Goal: Transaction & Acquisition: Purchase product/service

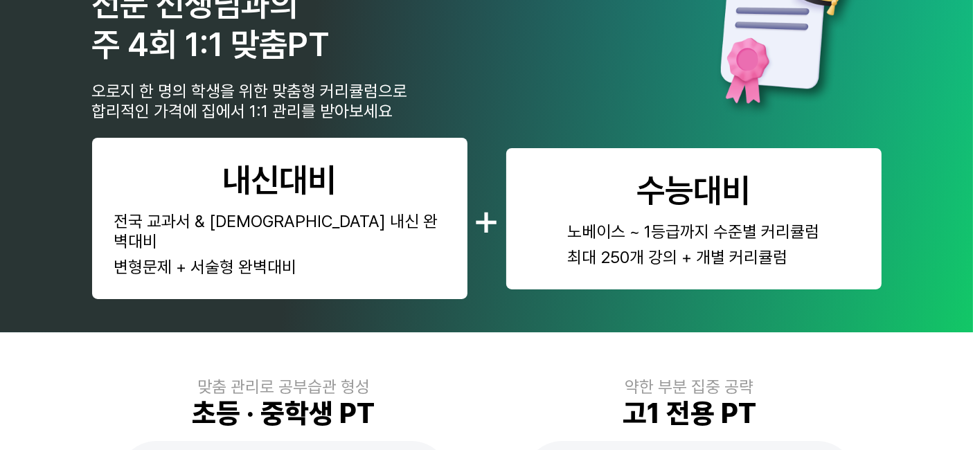
scroll to position [770, 0]
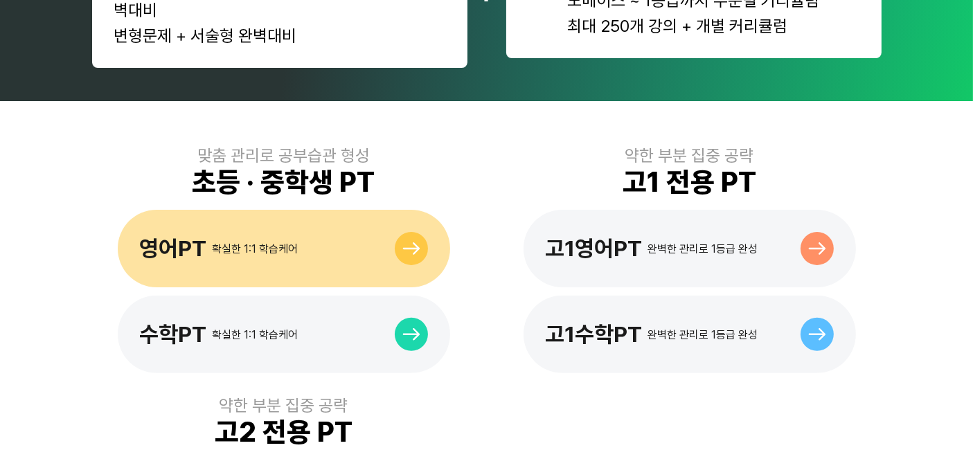
click at [269, 242] on div "확실한 1:1 학습케어" at bounding box center [256, 248] width 86 height 13
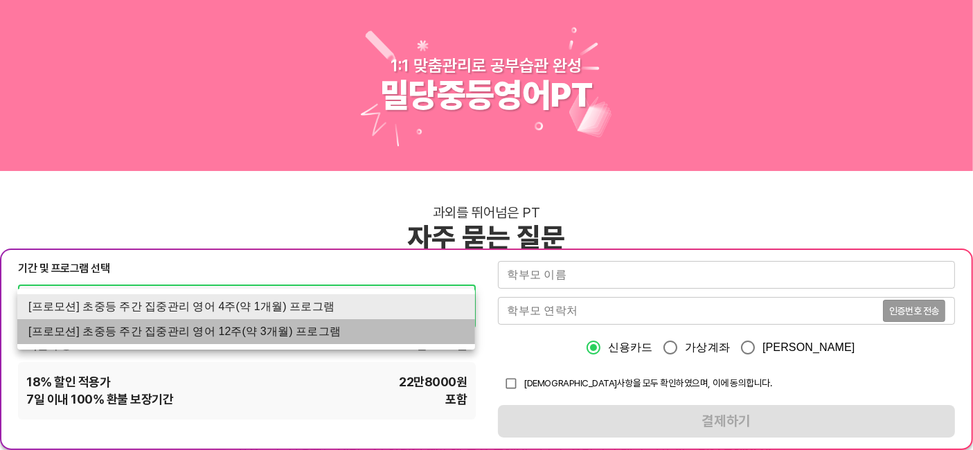
click at [251, 333] on li "[프로모션] 초중등 주간 집중관리 영어 12주(약 3개월) 프로그램" at bounding box center [246, 331] width 458 height 25
type input "1523"
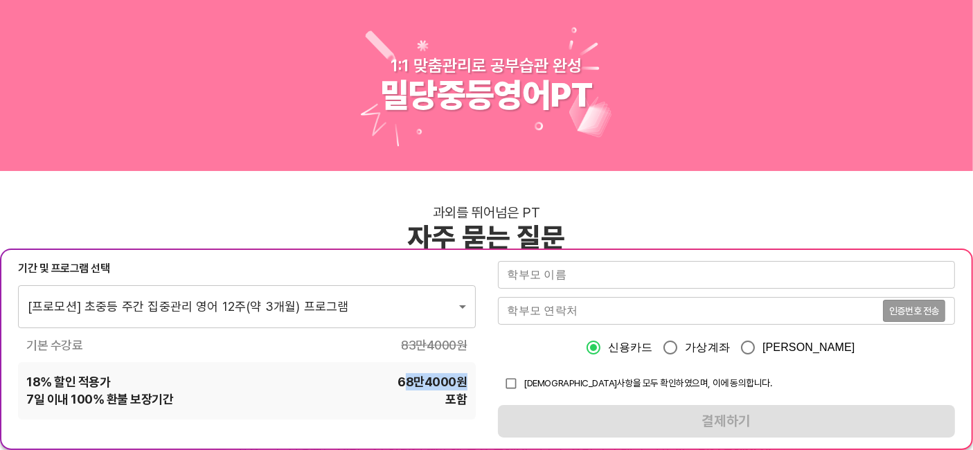
drag, startPoint x: 404, startPoint y: 378, endPoint x: 469, endPoint y: 378, distance: 65.1
click at [469, 378] on div "18 % 할인 적용가 68만4000 원 7 일 이내 100% 환불 보장기간 포함" at bounding box center [247, 390] width 458 height 57
click at [822, 161] on div "1:1 맞춤관리로 공부습관 완성 밀당중등영어PT" at bounding box center [486, 85] width 973 height 171
